Goal: Task Accomplishment & Management: Use online tool/utility

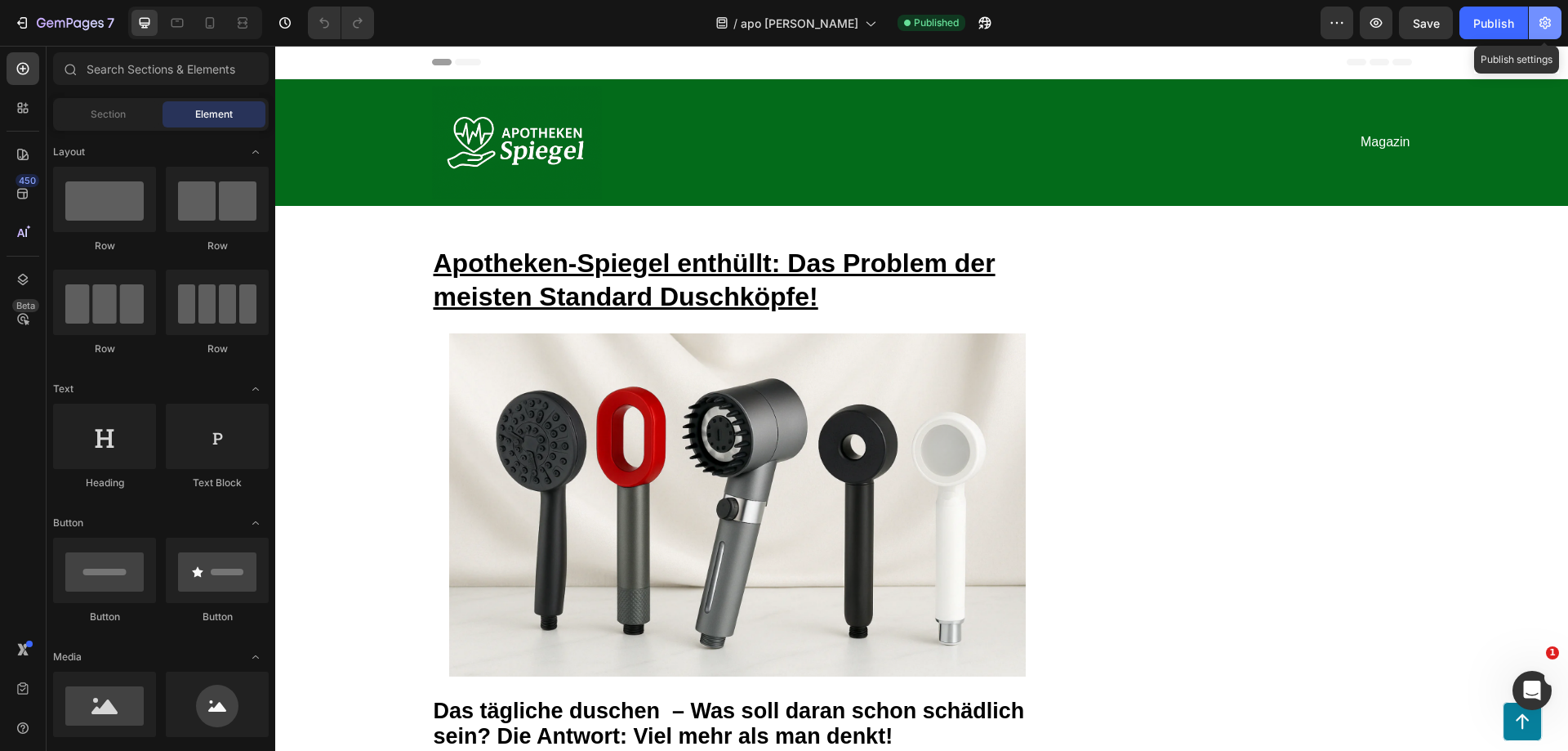
click at [1546, 20] on icon "button" at bounding box center [1545, 22] width 16 height 16
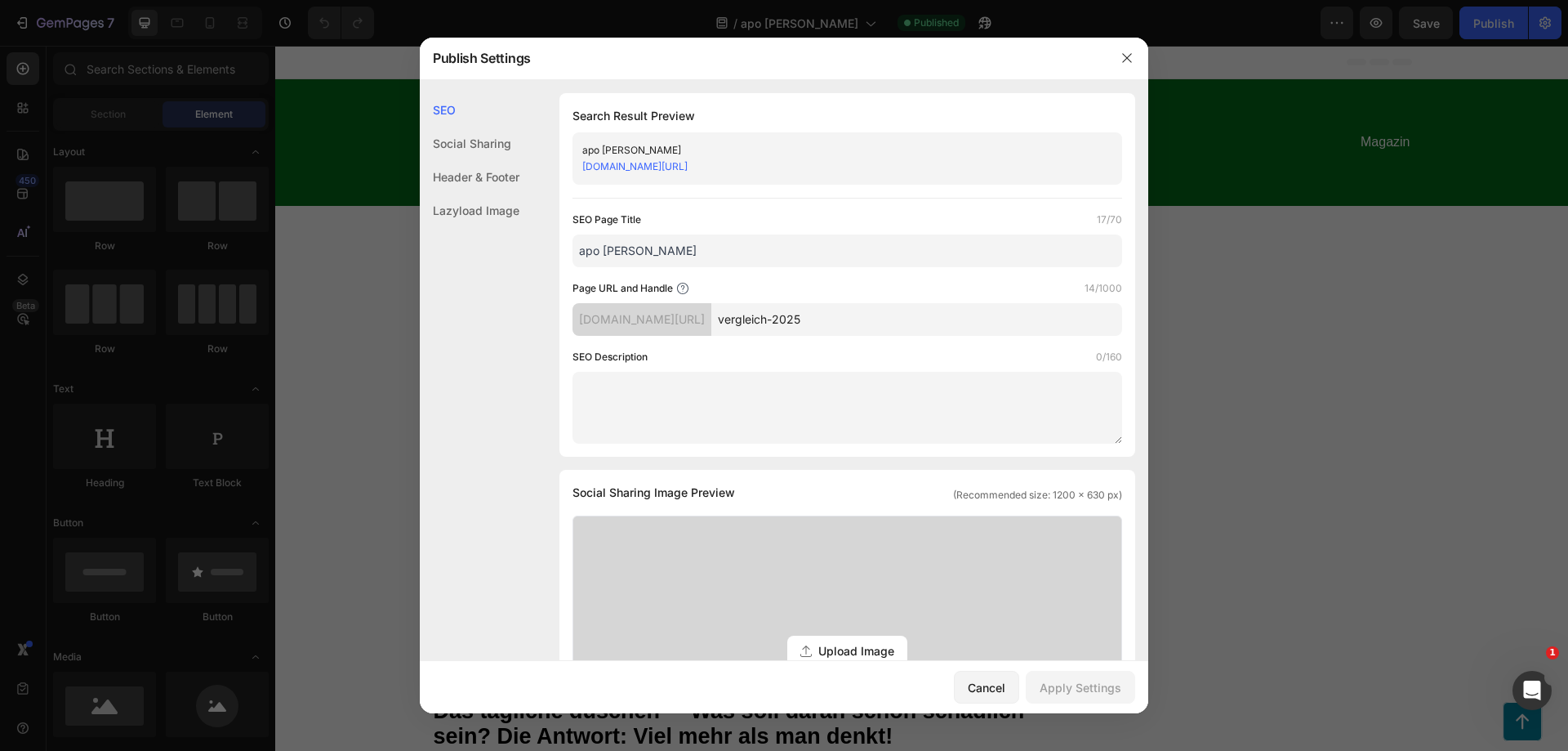
click at [890, 315] on input "vergleich-2025" at bounding box center [917, 319] width 411 height 33
click at [776, 317] on input "vergleich-2025" at bounding box center [917, 319] width 411 height 33
click at [826, 317] on input "vergleich-2025" at bounding box center [917, 319] width 411 height 33
click at [833, 317] on input "vergleichssieger-2025" at bounding box center [917, 319] width 411 height 33
type input "vergleichs-sieger-2025"
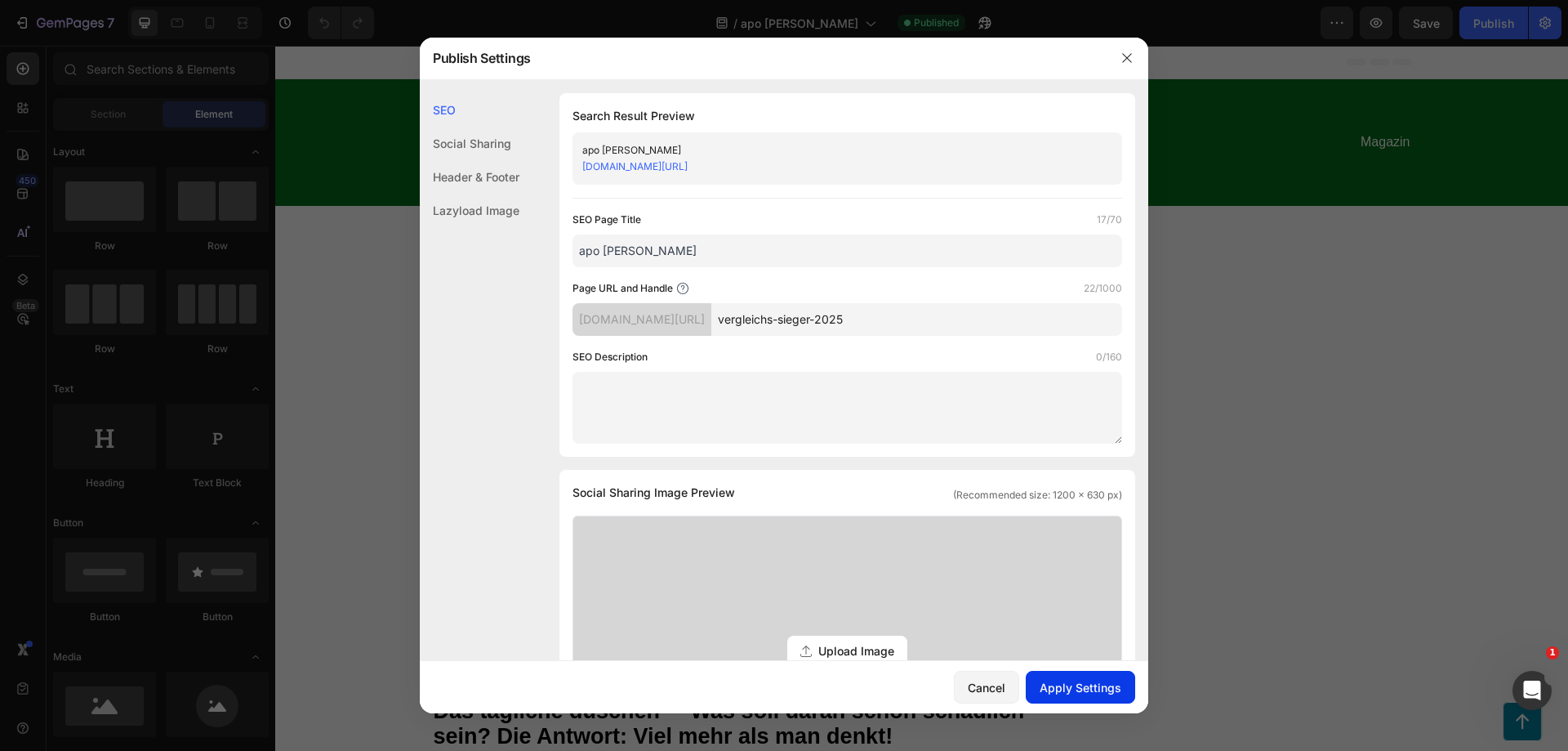
click at [1052, 683] on div "Apply Settings" at bounding box center [1081, 687] width 81 height 17
click at [1124, 59] on icon "button" at bounding box center [1127, 58] width 13 height 13
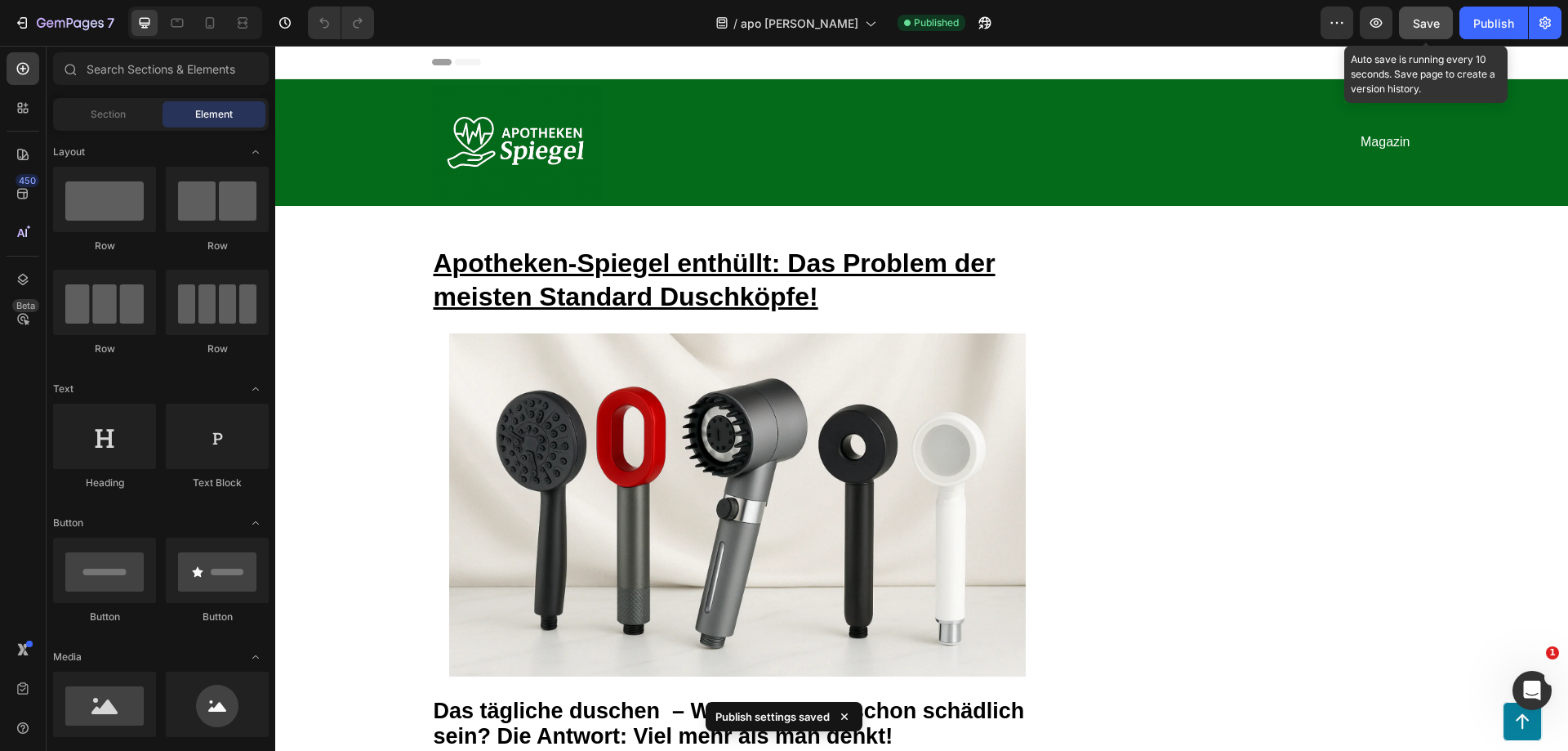
click at [1422, 21] on span "Save" at bounding box center [1427, 23] width 27 height 14
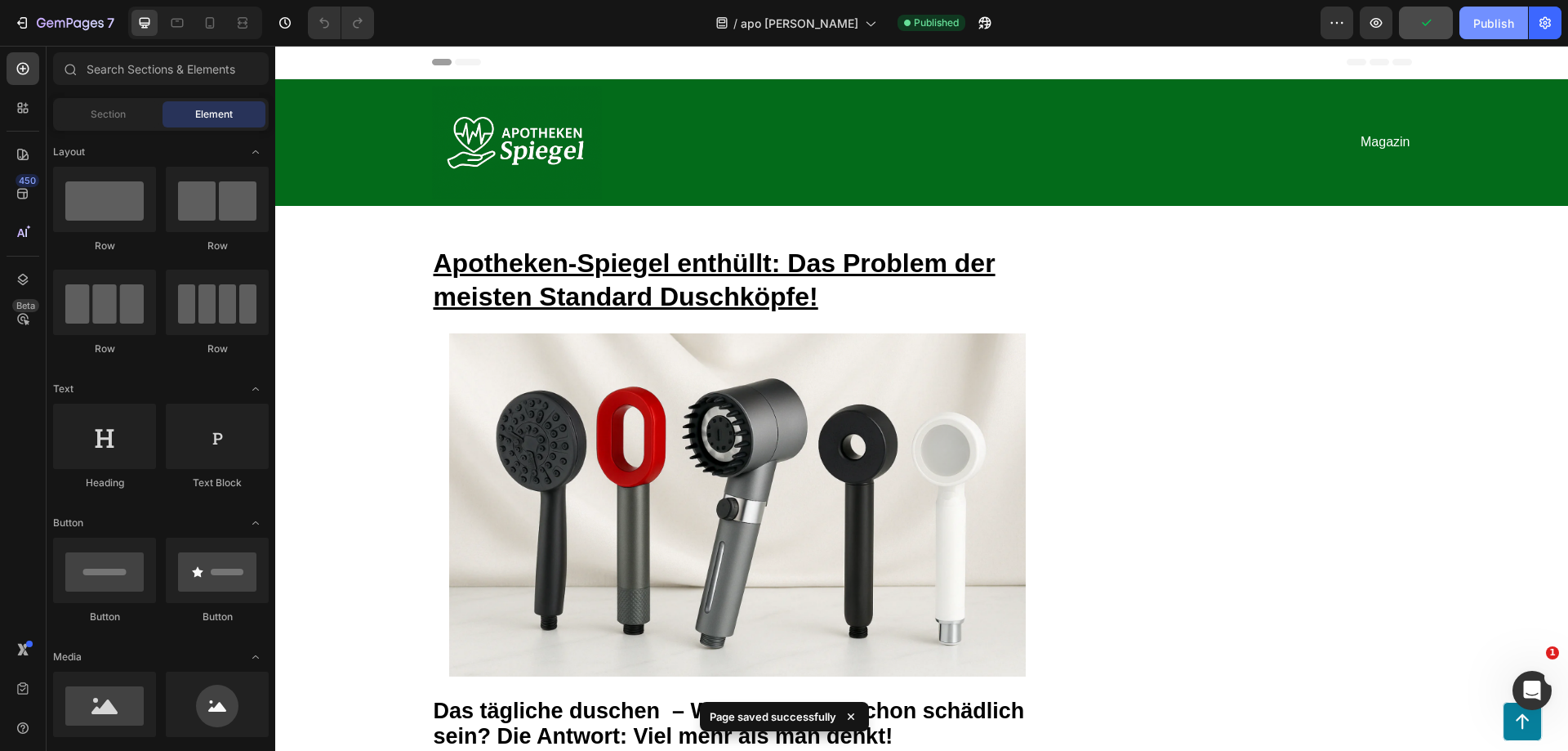
click at [1474, 25] on div "Publish" at bounding box center [1494, 23] width 41 height 17
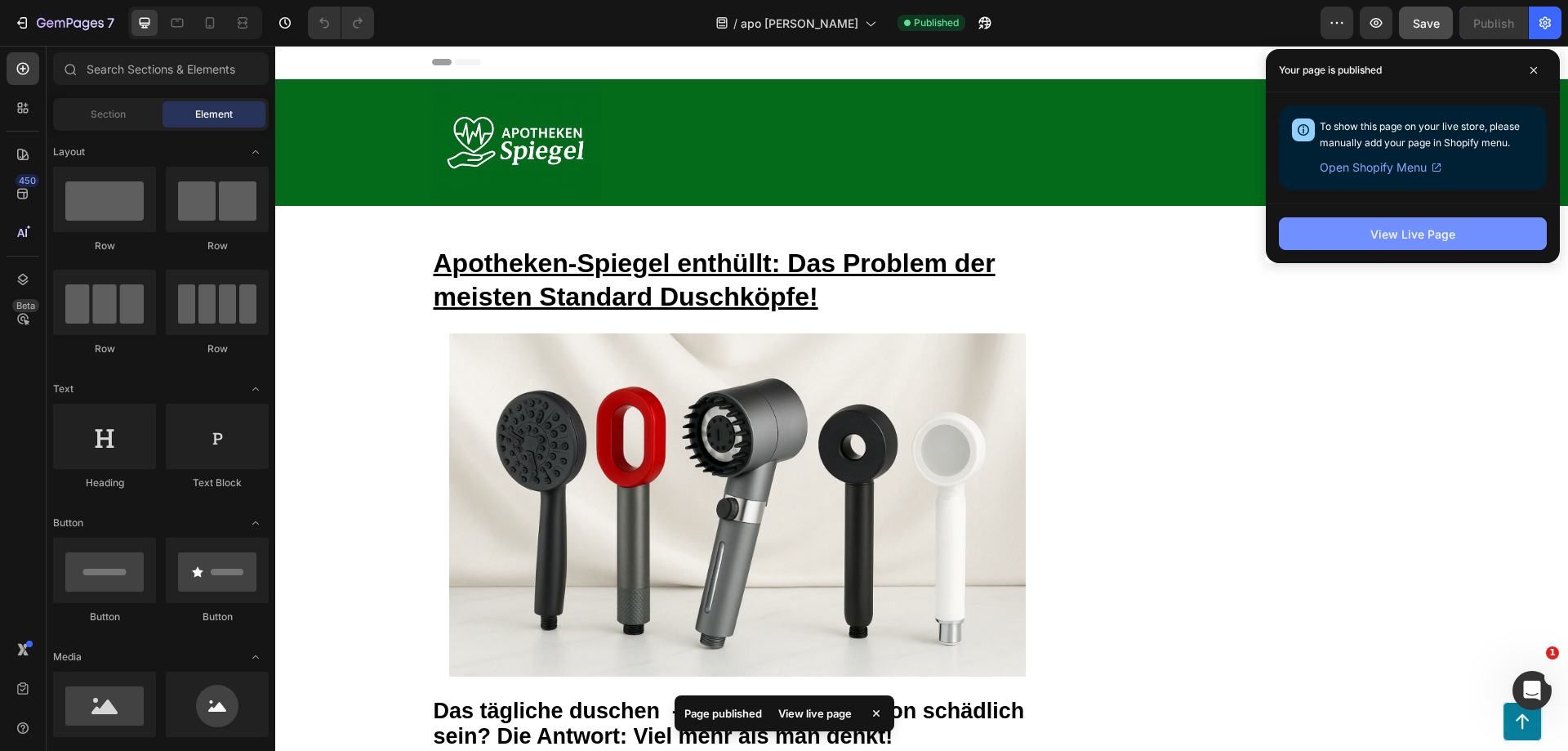
click at [1420, 241] on div "View Live Page" at bounding box center [1414, 234] width 85 height 17
